Goal: Transaction & Acquisition: Purchase product/service

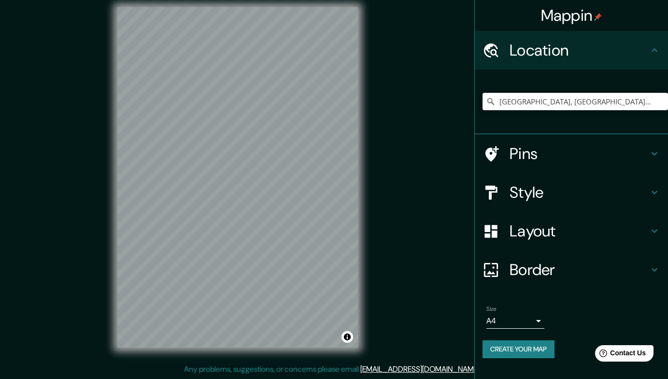
drag, startPoint x: 582, startPoint y: 108, endPoint x: 588, endPoint y: 108, distance: 5.8
click at [582, 108] on input "[GEOGRAPHIC_DATA], [GEOGRAPHIC_DATA], [GEOGRAPHIC_DATA]" at bounding box center [576, 101] width 186 height 17
click at [601, 105] on input "[GEOGRAPHIC_DATA], [GEOGRAPHIC_DATA], [GEOGRAPHIC_DATA]" at bounding box center [576, 101] width 186 height 17
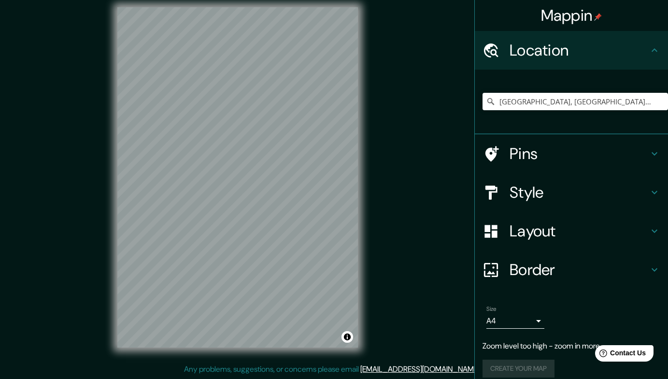
click at [367, 172] on div "© Mapbox © OpenStreetMap Improve this map" at bounding box center [238, 177] width 272 height 372
click at [366, 78] on div "© Mapbox © OpenStreetMap Improve this map" at bounding box center [238, 177] width 272 height 372
click at [379, 195] on div "Mappin Location [GEOGRAPHIC_DATA], [GEOGRAPHIC_DATA], [GEOGRAPHIC_DATA] Pins St…" at bounding box center [334, 185] width 668 height 388
click at [535, 98] on input "[GEOGRAPHIC_DATA], [GEOGRAPHIC_DATA], [GEOGRAPHIC_DATA]" at bounding box center [576, 101] width 186 height 17
click at [532, 99] on input "[GEOGRAPHIC_DATA], [GEOGRAPHIC_DATA], [GEOGRAPHIC_DATA]" at bounding box center [576, 101] width 186 height 17
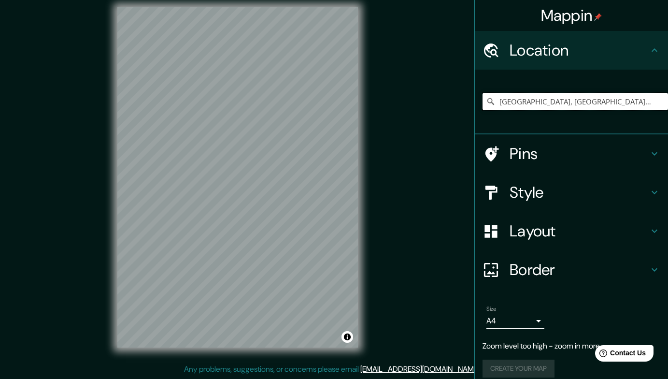
drag, startPoint x: 595, startPoint y: 99, endPoint x: 469, endPoint y: 103, distance: 126.2
click at [475, 103] on div "[GEOGRAPHIC_DATA], [GEOGRAPHIC_DATA], [GEOGRAPHIC_DATA]" at bounding box center [571, 102] width 193 height 65
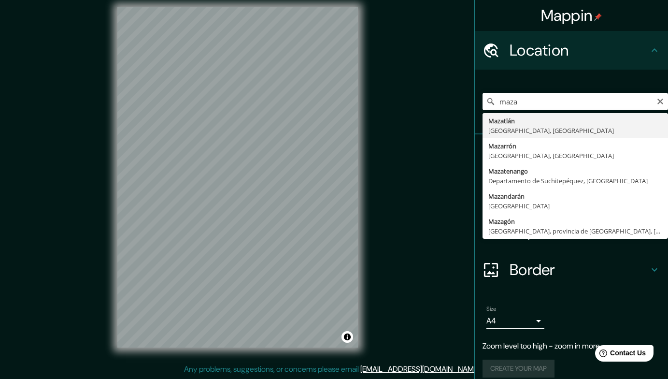
type input "[GEOGRAPHIC_DATA], [GEOGRAPHIC_DATA], [GEOGRAPHIC_DATA]"
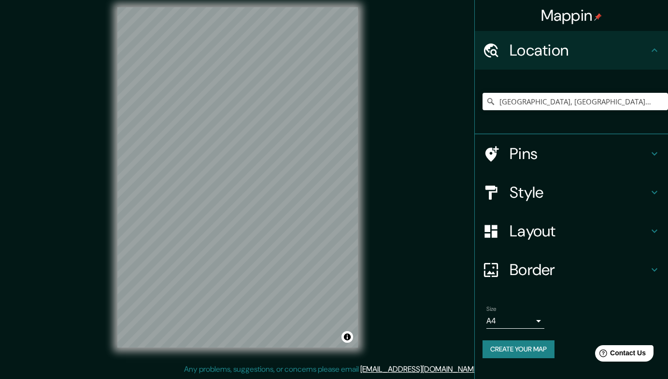
click at [542, 201] on h4 "Style" at bounding box center [579, 192] width 139 height 19
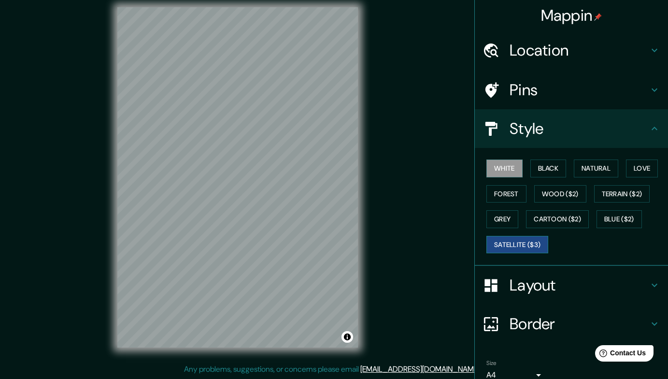
click at [530, 239] on button "Satellite ($3)" at bounding box center [518, 245] width 62 height 18
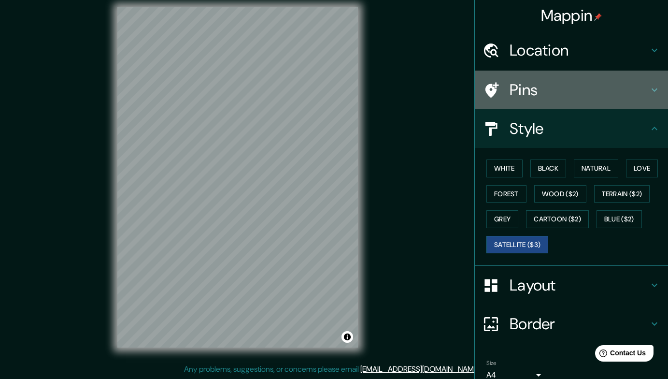
click at [552, 80] on h4 "Pins" at bounding box center [579, 89] width 139 height 19
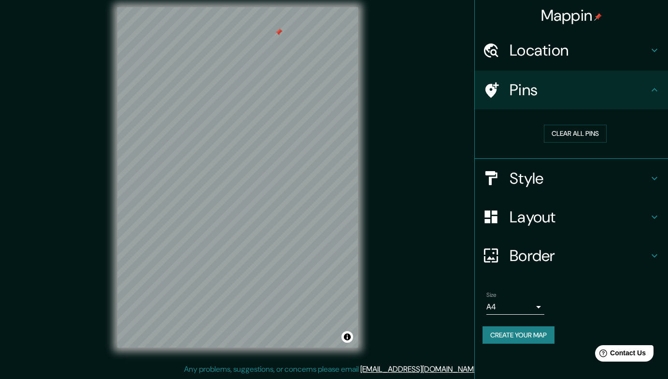
click at [374, 43] on div "Mappin Location [GEOGRAPHIC_DATA], [GEOGRAPHIC_DATA], [GEOGRAPHIC_DATA] Pins Cl…" at bounding box center [334, 185] width 668 height 388
click at [202, 137] on div "© Mapbox © OpenStreetMap Improve this map © Maxar" at bounding box center [238, 177] width 272 height 372
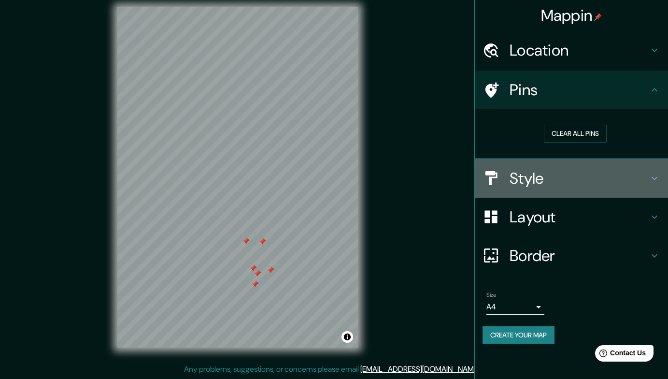
click at [535, 184] on h4 "Style" at bounding box center [579, 178] width 139 height 19
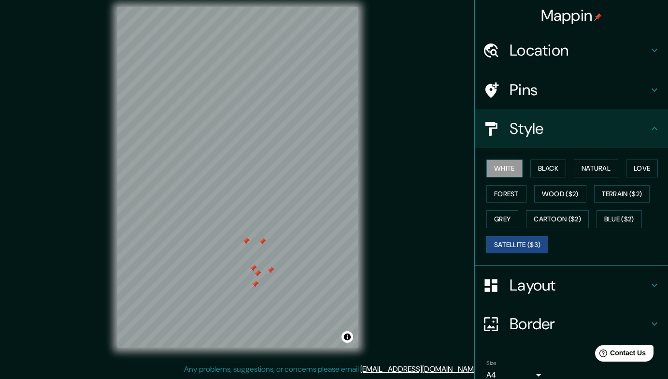
click at [503, 172] on button "White" at bounding box center [505, 168] width 36 height 18
click at [533, 169] on button "Black" at bounding box center [549, 168] width 36 height 18
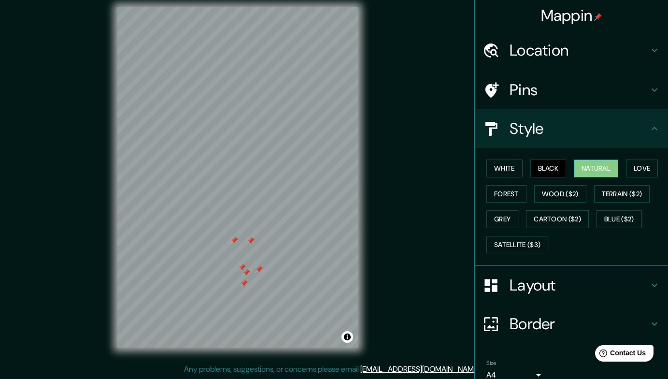
click at [592, 160] on button "Natural" at bounding box center [596, 168] width 44 height 18
click at [516, 237] on button "Satellite ($3)" at bounding box center [518, 245] width 62 height 18
click at [589, 171] on button "Natural" at bounding box center [596, 168] width 44 height 18
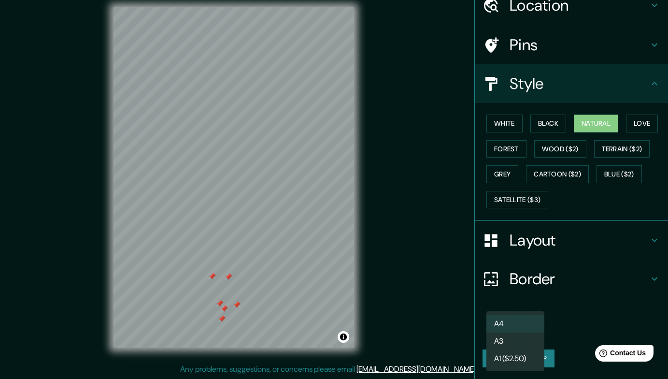
click at [532, 335] on body "Mappin Location [GEOGRAPHIC_DATA], [GEOGRAPHIC_DATA], [GEOGRAPHIC_DATA] Pins St…" at bounding box center [334, 180] width 668 height 379
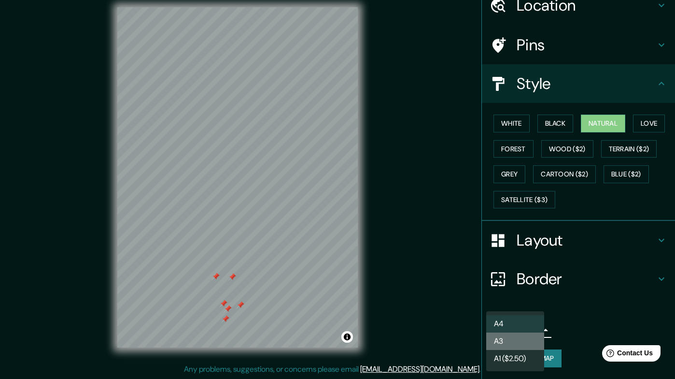
click at [524, 335] on li "A3" at bounding box center [516, 340] width 58 height 17
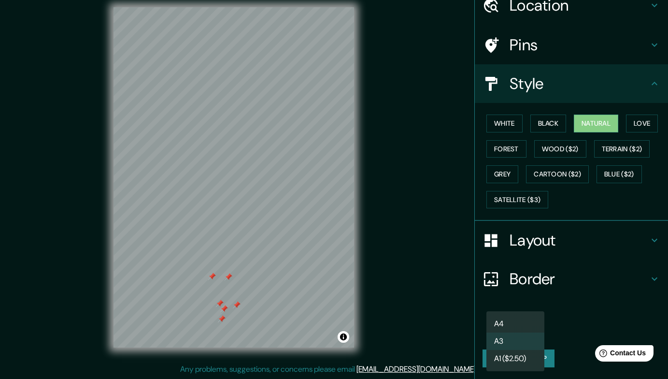
click at [524, 330] on body "Mappin Location [GEOGRAPHIC_DATA], [GEOGRAPHIC_DATA], [GEOGRAPHIC_DATA] Pins St…" at bounding box center [334, 180] width 668 height 379
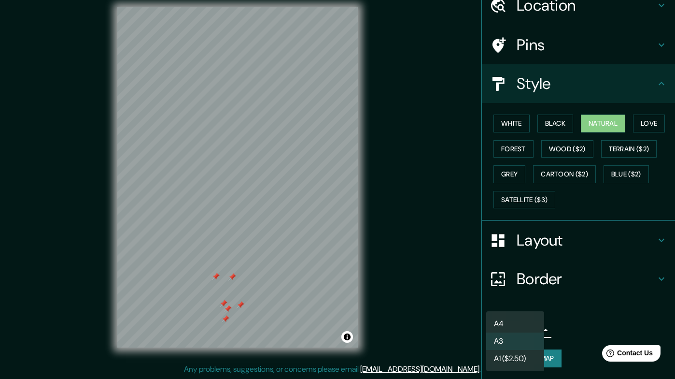
click at [512, 326] on li "A4" at bounding box center [516, 323] width 58 height 17
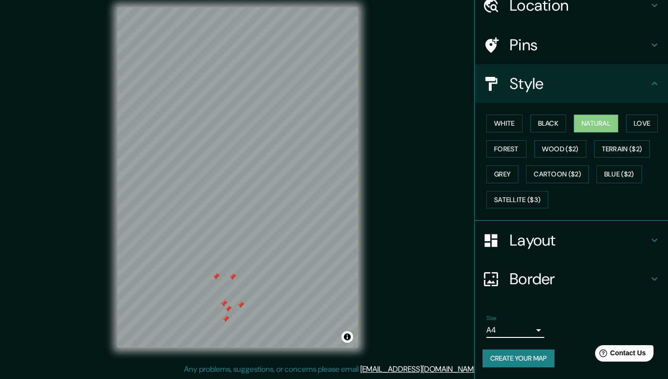
click at [516, 328] on body "Mappin Location [GEOGRAPHIC_DATA], [GEOGRAPHIC_DATA], [GEOGRAPHIC_DATA] Pins St…" at bounding box center [334, 180] width 668 height 379
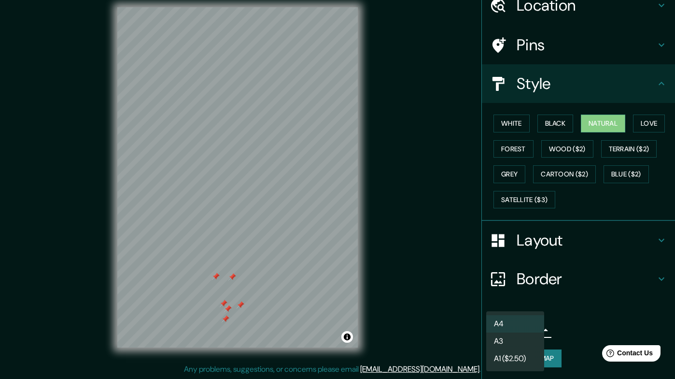
click at [513, 340] on li "A3" at bounding box center [516, 340] width 58 height 17
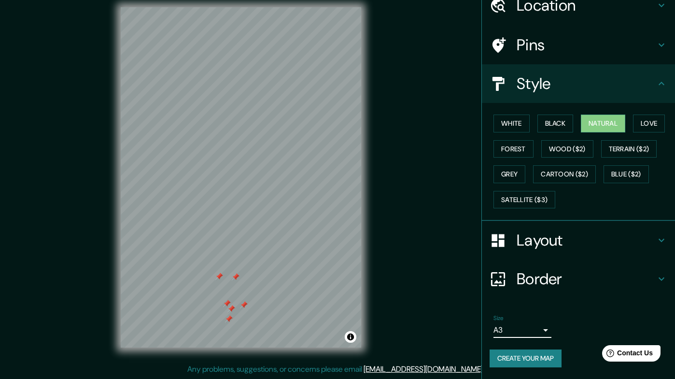
click at [516, 330] on body "Mappin Location [GEOGRAPHIC_DATA], [GEOGRAPHIC_DATA], [GEOGRAPHIC_DATA] Pins St…" at bounding box center [337, 180] width 675 height 379
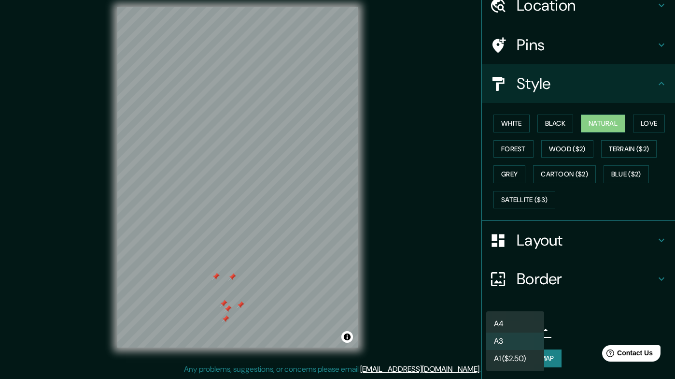
click at [511, 357] on li "A1 ($2.50)" at bounding box center [516, 358] width 58 height 17
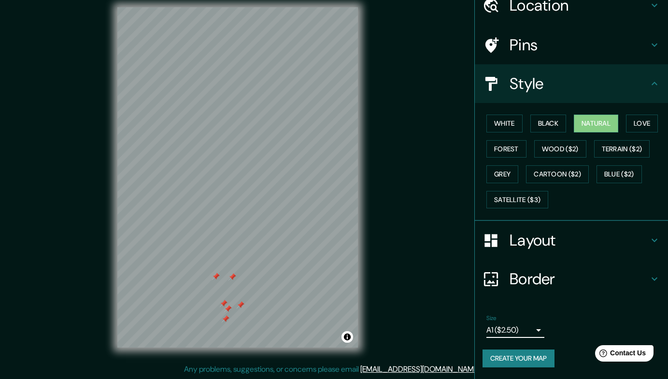
click at [527, 332] on body "Mappin Location [GEOGRAPHIC_DATA], [GEOGRAPHIC_DATA], [GEOGRAPHIC_DATA] Pins St…" at bounding box center [334, 180] width 668 height 379
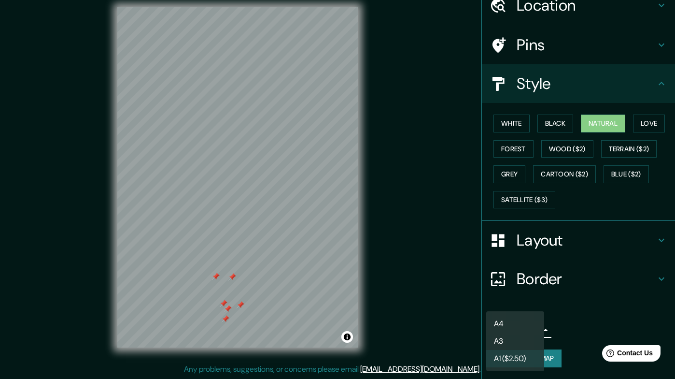
click at [519, 337] on li "A3" at bounding box center [516, 340] width 58 height 17
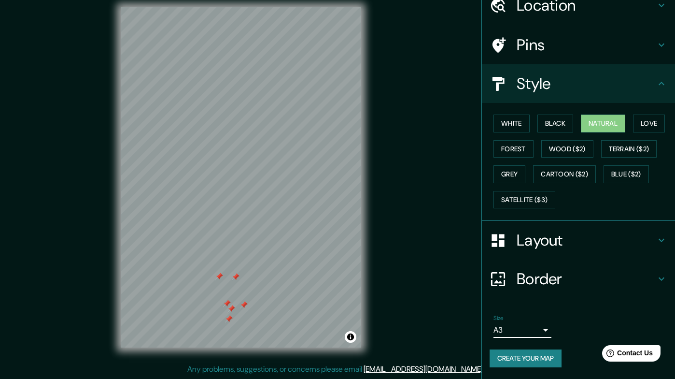
click at [519, 326] on body "Mappin Location [GEOGRAPHIC_DATA], [GEOGRAPHIC_DATA], [GEOGRAPHIC_DATA] Pins St…" at bounding box center [337, 180] width 675 height 379
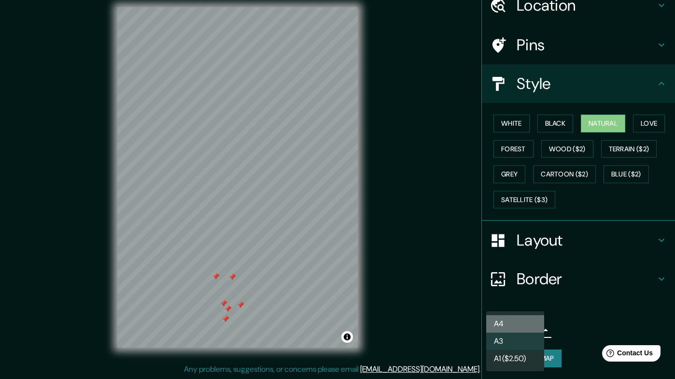
click at [511, 320] on li "A4" at bounding box center [516, 323] width 58 height 17
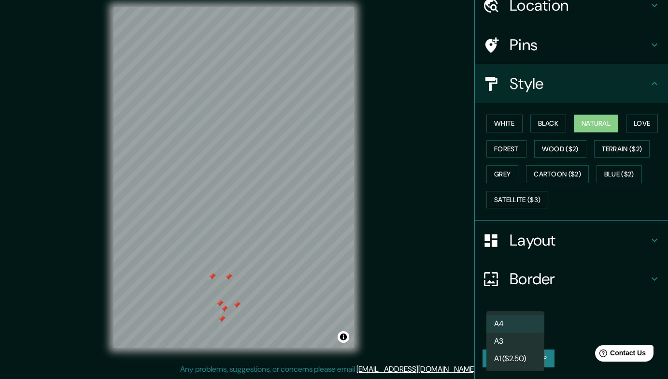
click at [516, 329] on body "Mappin Location [GEOGRAPHIC_DATA], [GEOGRAPHIC_DATA], [GEOGRAPHIC_DATA] Pins St…" at bounding box center [334, 180] width 668 height 379
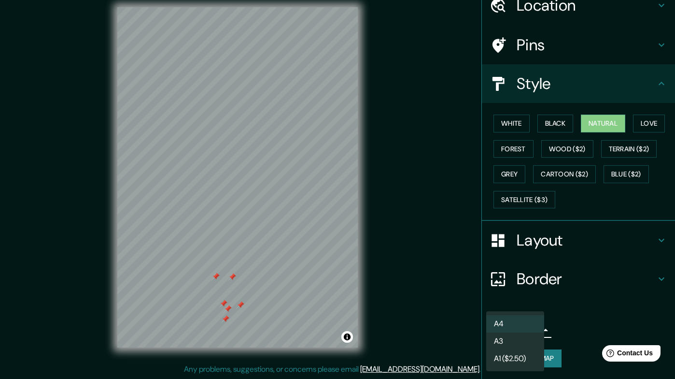
click at [512, 340] on li "A3" at bounding box center [516, 340] width 58 height 17
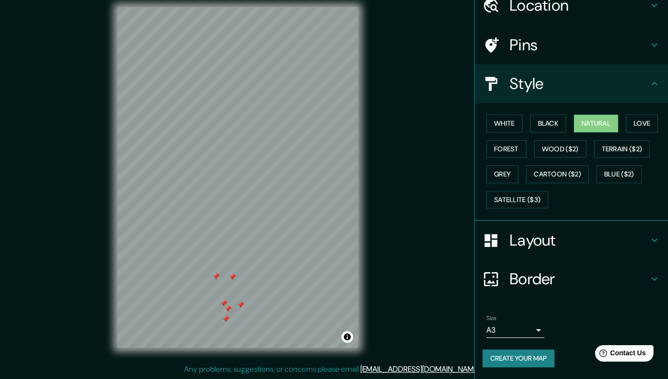
click at [483, 359] on button "Create your map" at bounding box center [519, 358] width 72 height 18
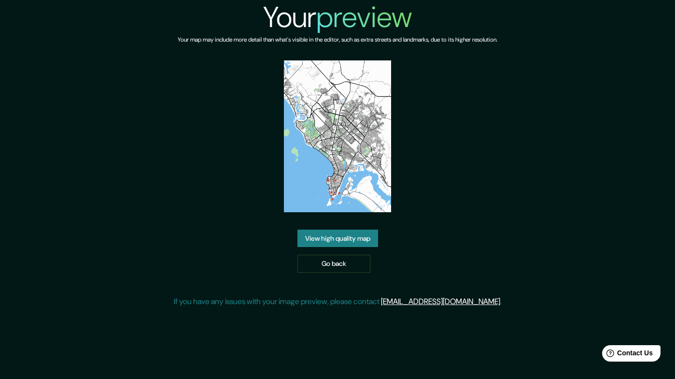
click at [349, 146] on img at bounding box center [337, 136] width 107 height 152
click at [345, 239] on link "View high quality map" at bounding box center [338, 239] width 81 height 18
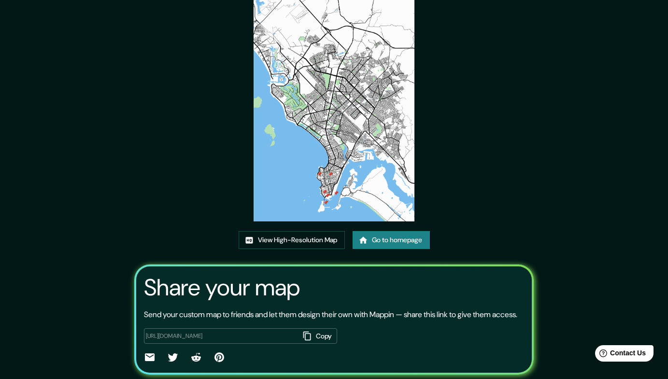
scroll to position [79, 0]
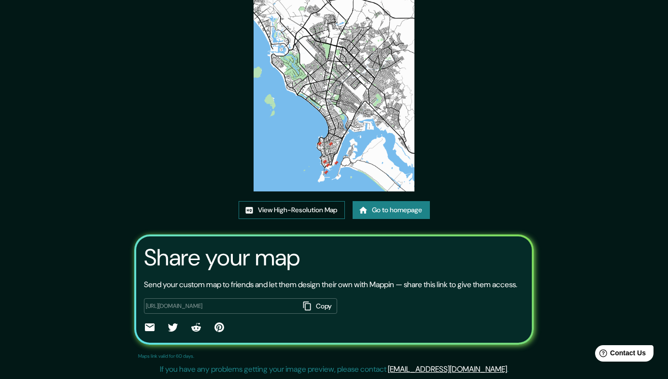
click at [302, 212] on link "View High-Resolution Map" at bounding box center [292, 210] width 106 height 18
